Goal: Task Accomplishment & Management: Manage account settings

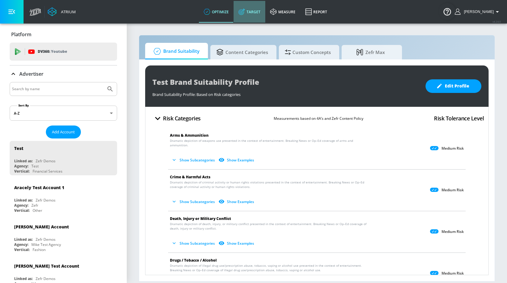
click at [254, 7] on link "Target" at bounding box center [249, 12] width 32 height 22
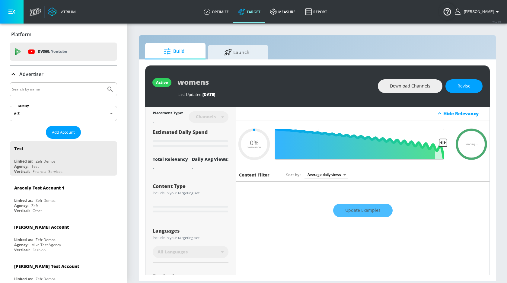
type input "0.6"
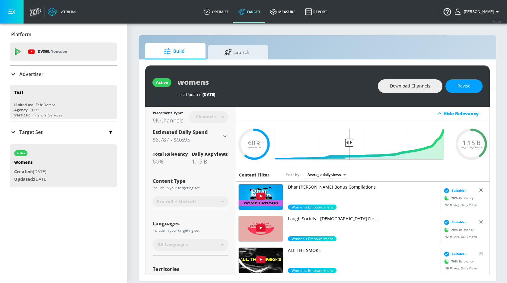
click at [55, 71] on div "Advertiser" at bounding box center [63, 74] width 107 height 7
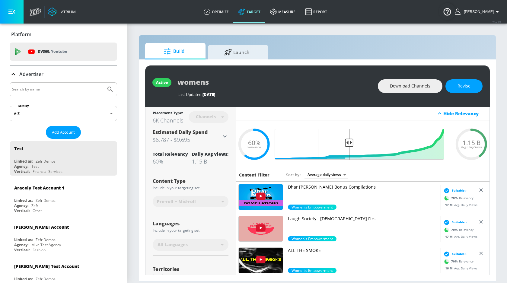
click at [52, 72] on div "Advertiser" at bounding box center [63, 74] width 107 height 7
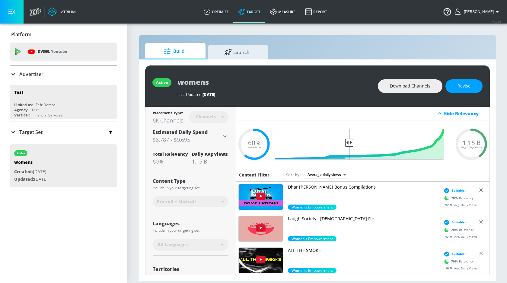
click at [44, 74] on div "Advertiser" at bounding box center [63, 74] width 107 height 7
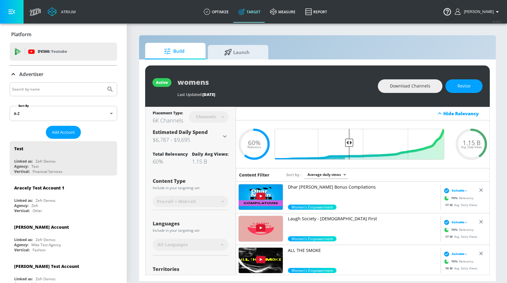
click at [42, 94] on div at bounding box center [63, 89] width 107 height 14
click at [41, 90] on input "Search by name" at bounding box center [57, 89] width 91 height 8
type input "Sunnybrook"
click at [103, 83] on button "Submit Search" at bounding box center [109, 89] width 13 height 13
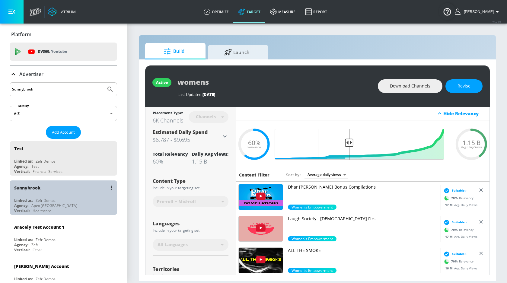
click at [44, 193] on div "Sunnybrook" at bounding box center [64, 187] width 101 height 14
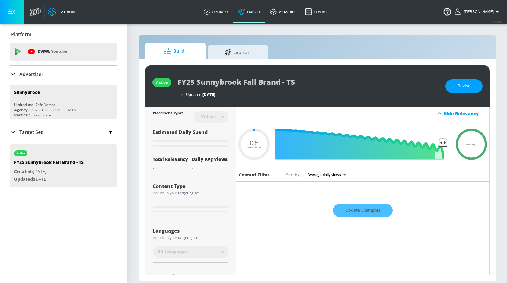
type input "0.25"
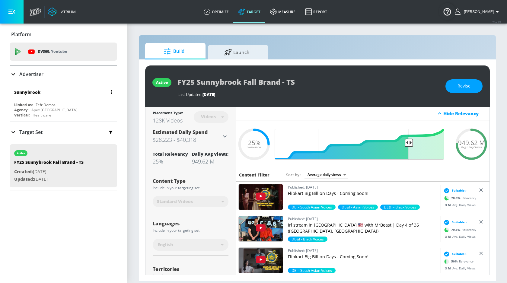
click at [58, 91] on div "Sunnybrook" at bounding box center [64, 92] width 101 height 14
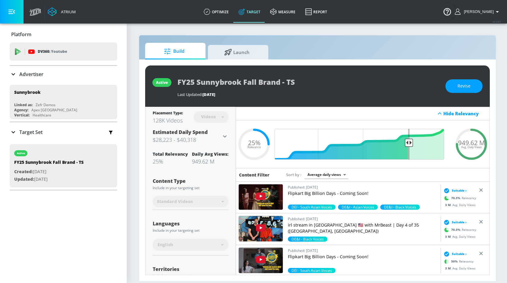
click at [199, 51] on link "Build" at bounding box center [175, 51] width 60 height 17
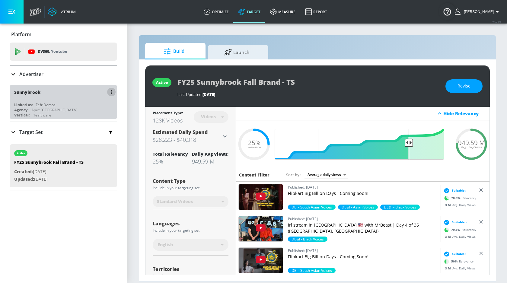
click at [110, 91] on button "button" at bounding box center [111, 92] width 8 height 8
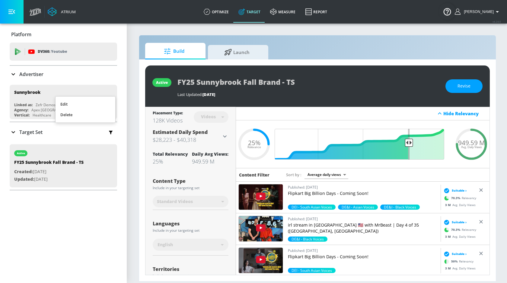
click at [126, 92] on div at bounding box center [253, 141] width 507 height 283
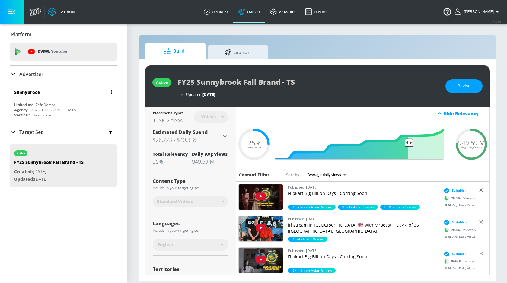
click at [109, 93] on button "button" at bounding box center [111, 92] width 8 height 8
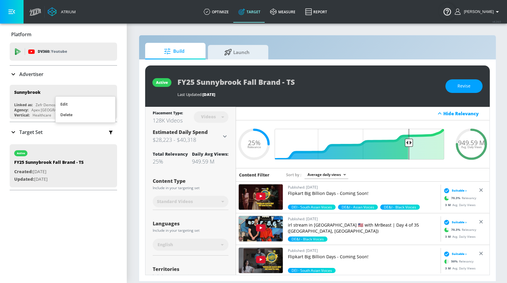
click at [100, 99] on li "Edit" at bounding box center [85, 104] width 60 height 11
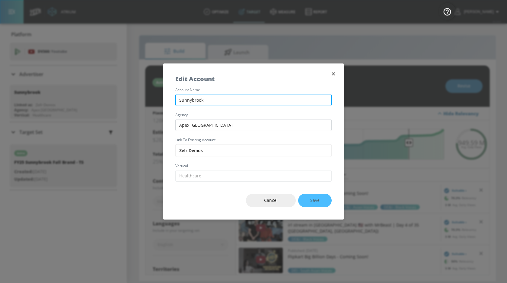
click at [196, 102] on input "Sunnybrook" at bounding box center [253, 100] width 156 height 12
click at [263, 200] on span "Cancel" at bounding box center [271, 201] width 26 height 8
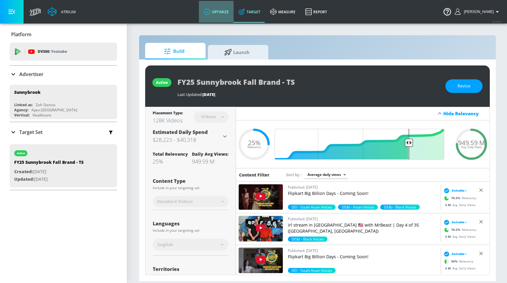
click at [222, 8] on link "optimize" at bounding box center [216, 12] width 35 height 22
